Goal: Task Accomplishment & Management: Manage account settings

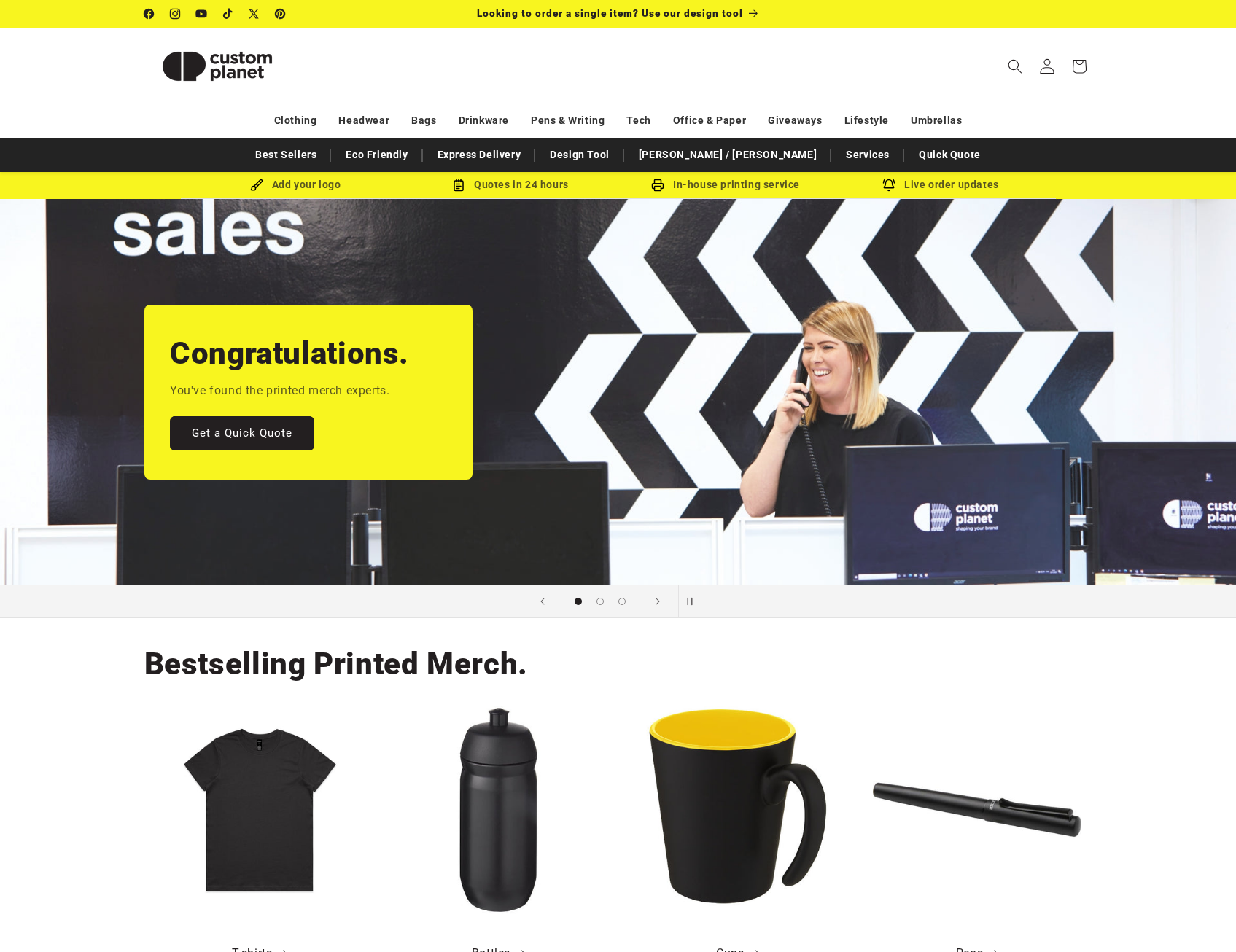
click at [1043, 67] on icon at bounding box center [1047, 66] width 15 height 15
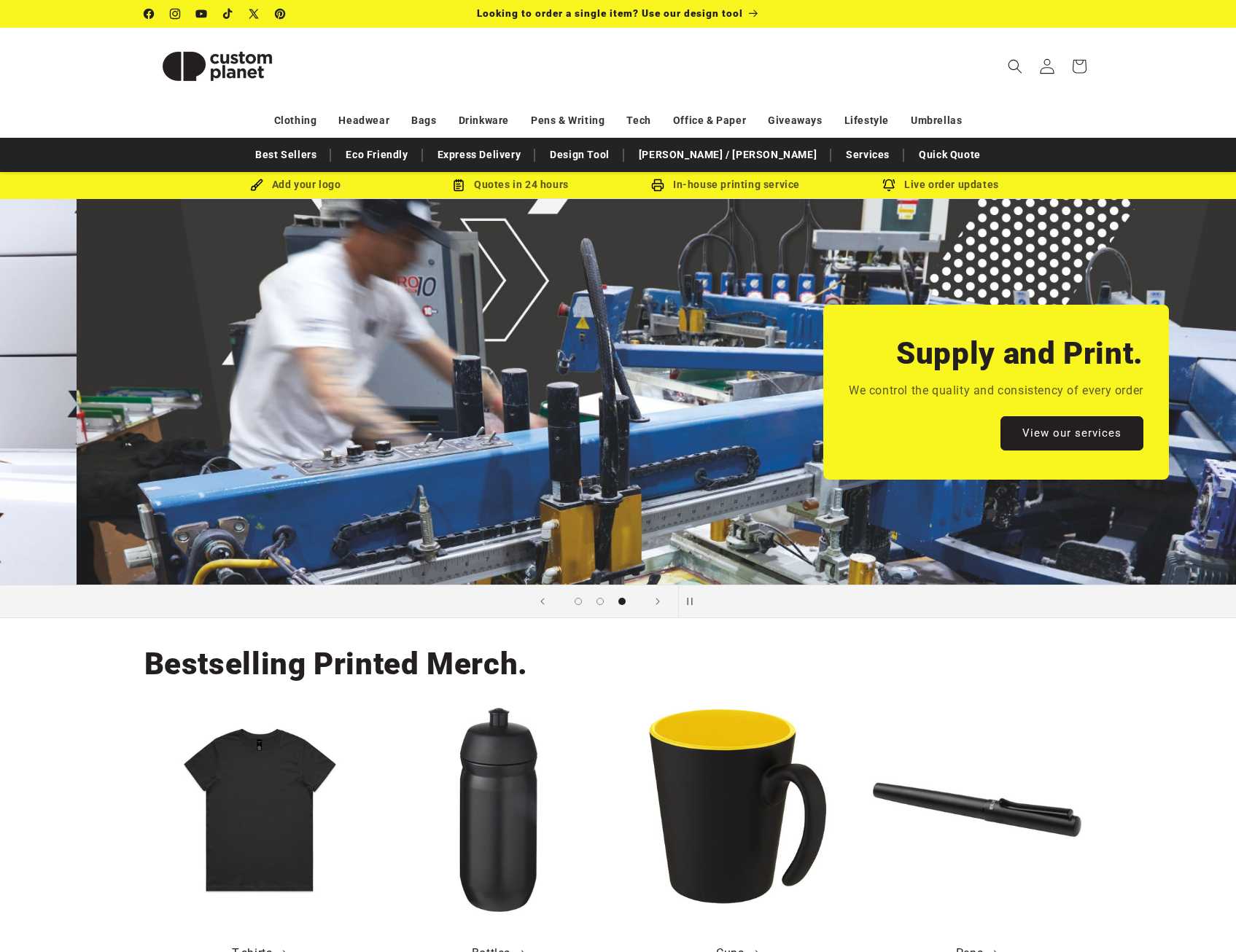
scroll to position [0, 2472]
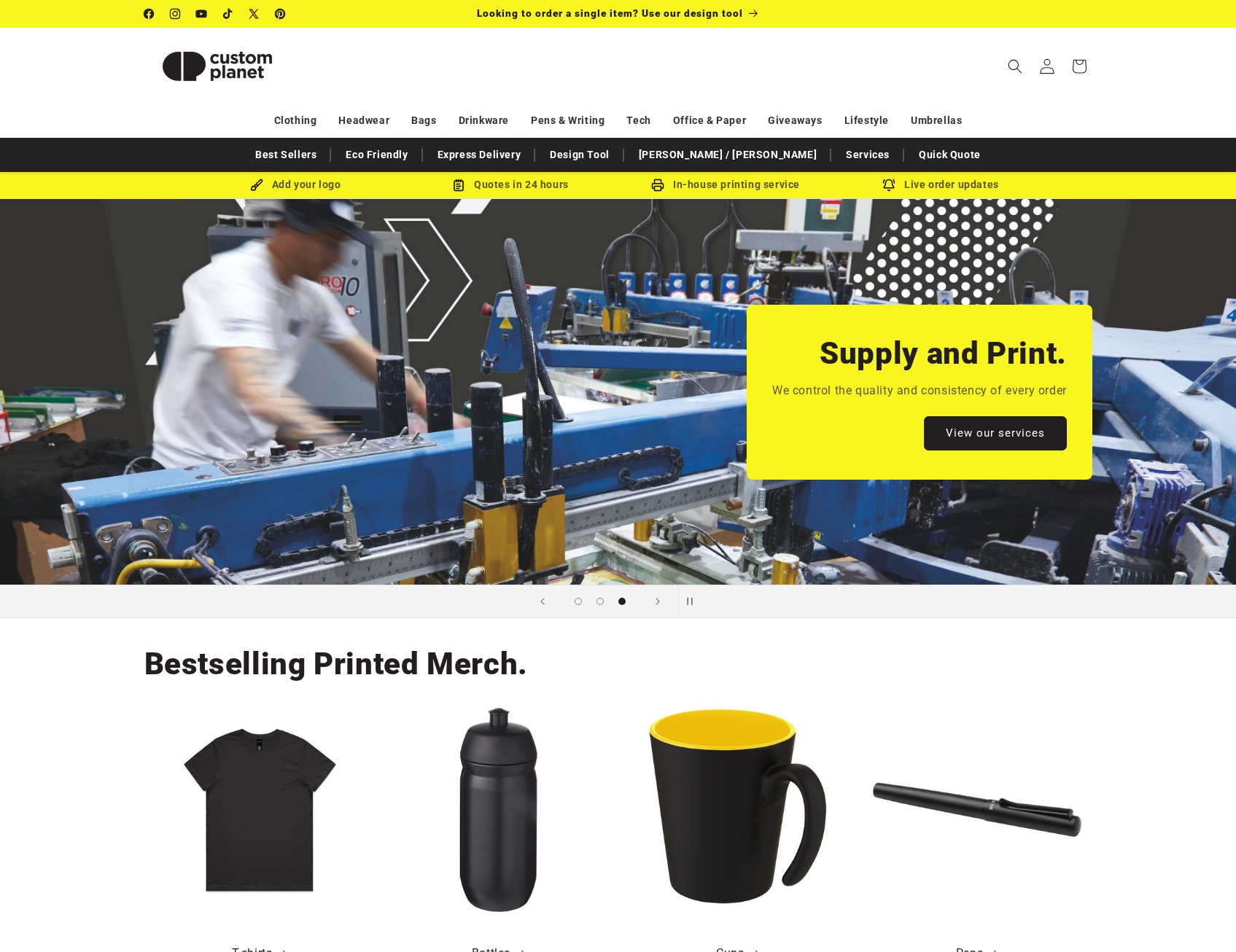
click at [1045, 67] on icon at bounding box center [1047, 66] width 15 height 15
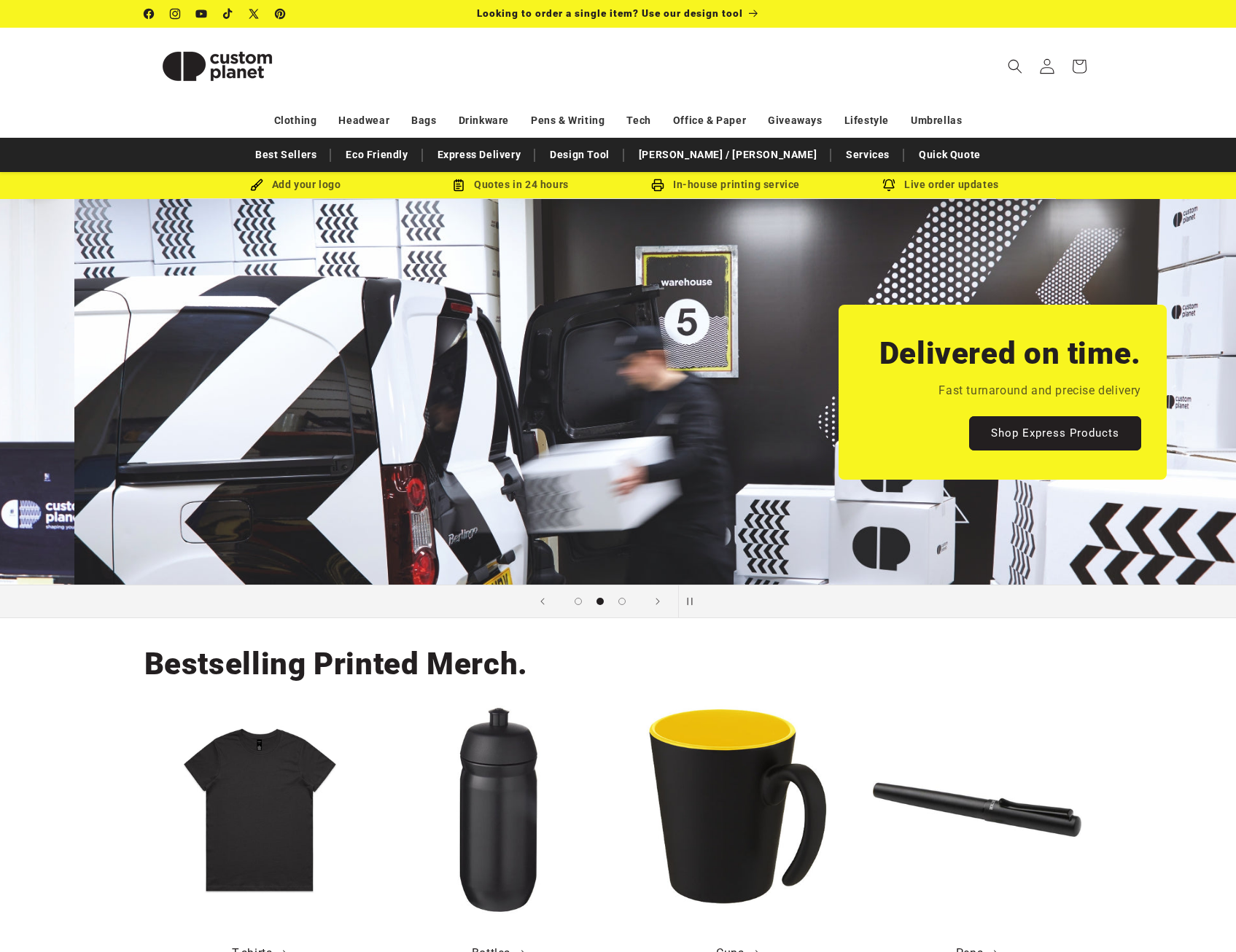
scroll to position [0, 1236]
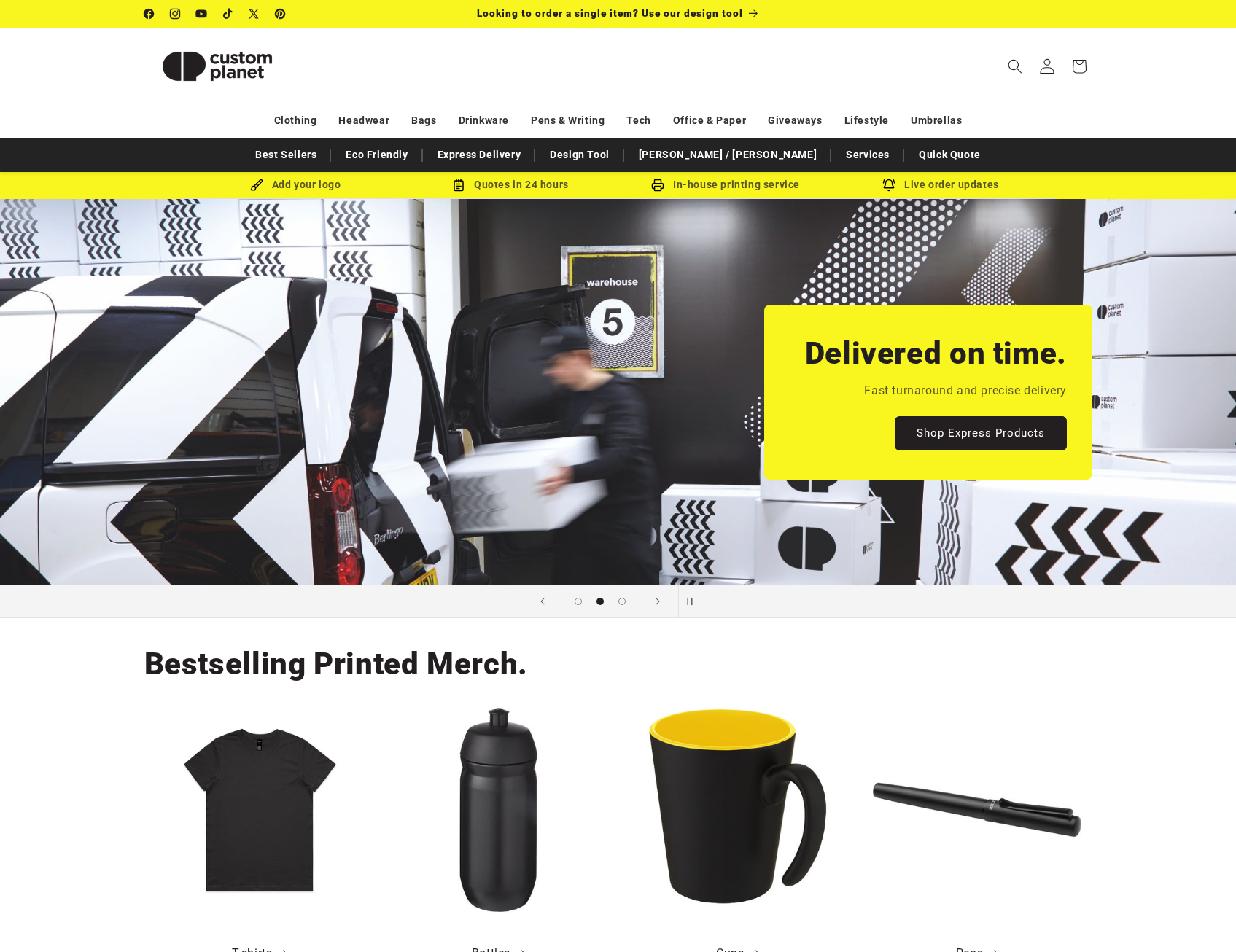
click at [1048, 67] on icon at bounding box center [1047, 66] width 15 height 15
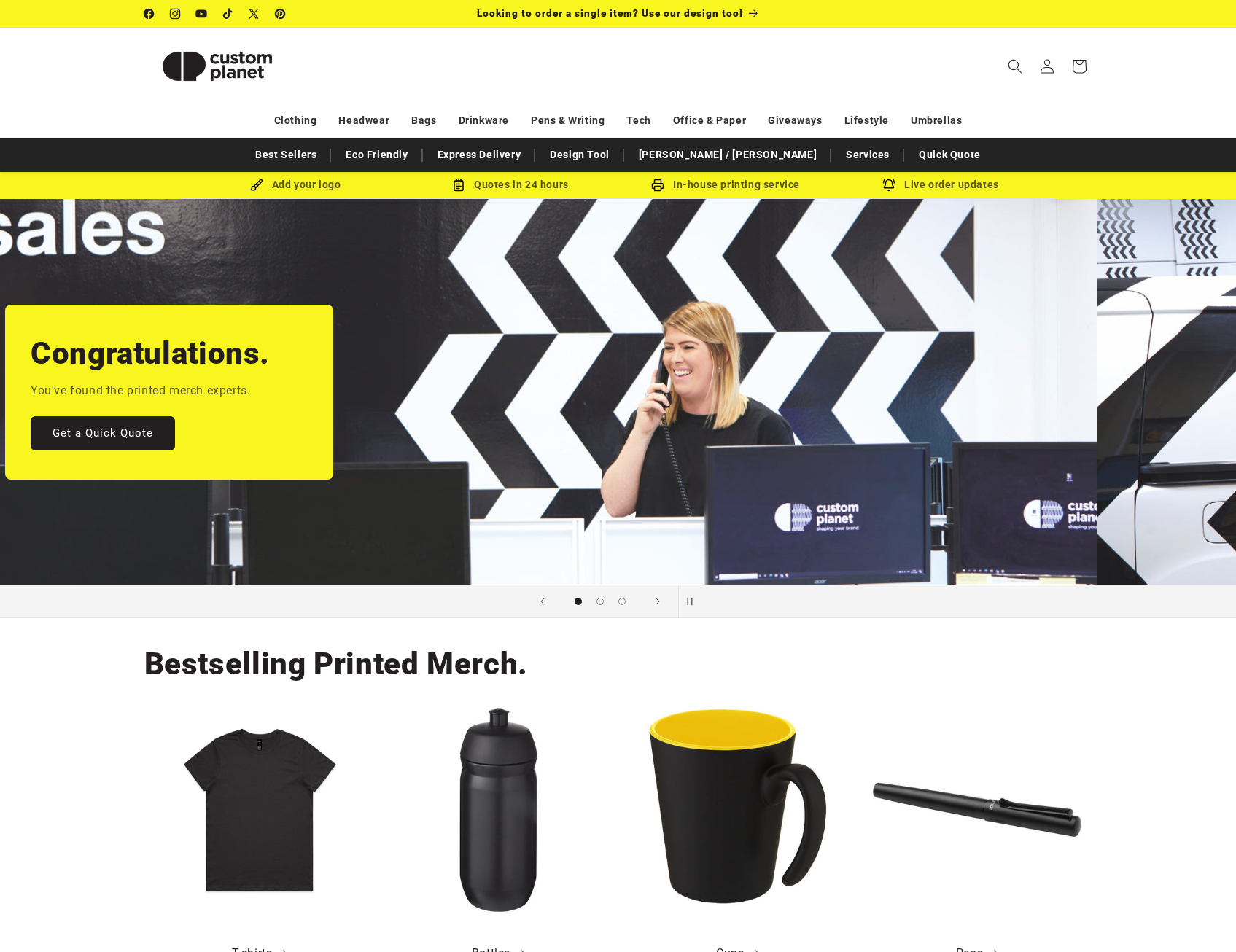
scroll to position [0, 0]
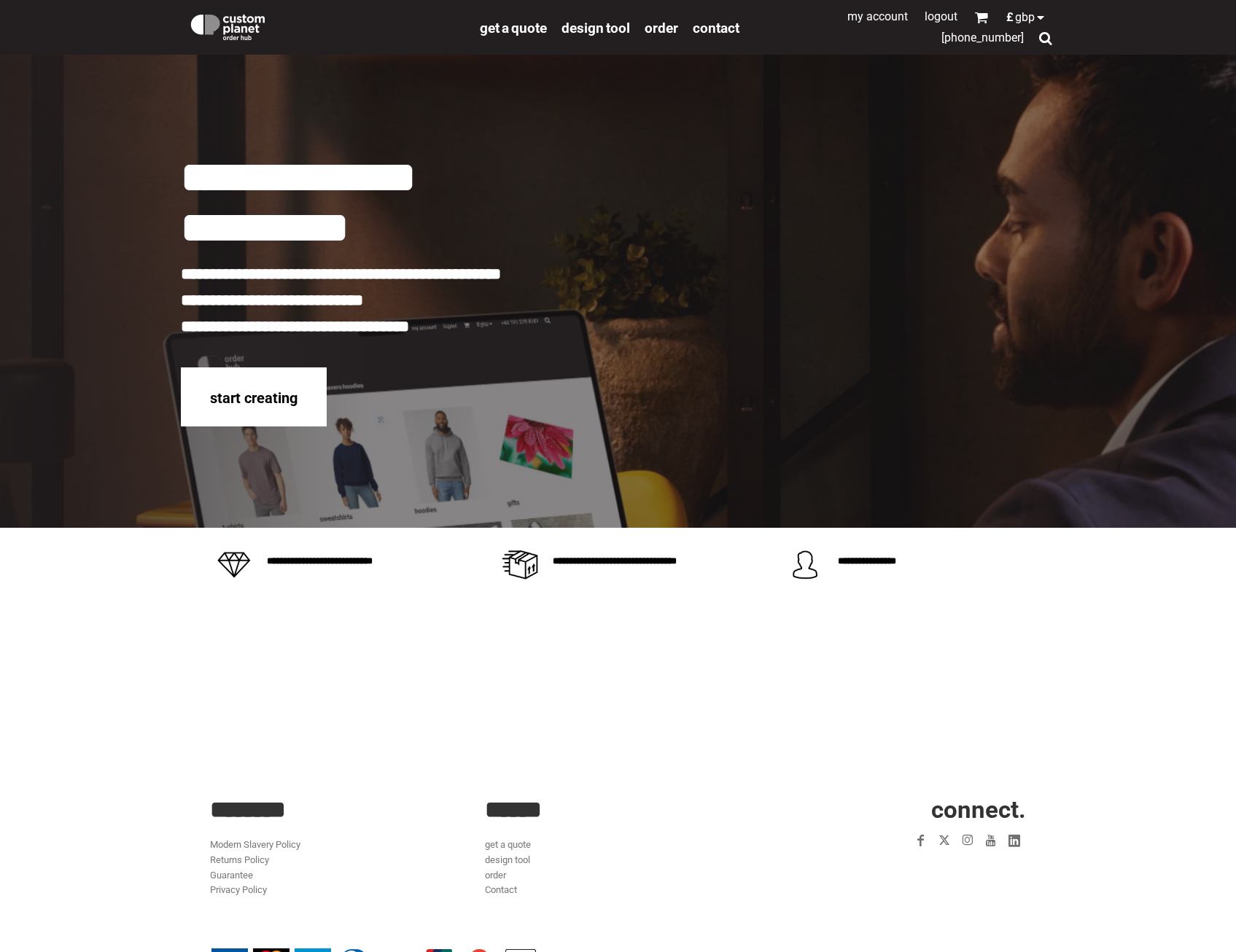
click at [876, 15] on link "My Account" at bounding box center [877, 15] width 60 height 14
click at [874, 15] on link "My Account" at bounding box center [877, 15] width 60 height 14
